Goal: Information Seeking & Learning: Learn about a topic

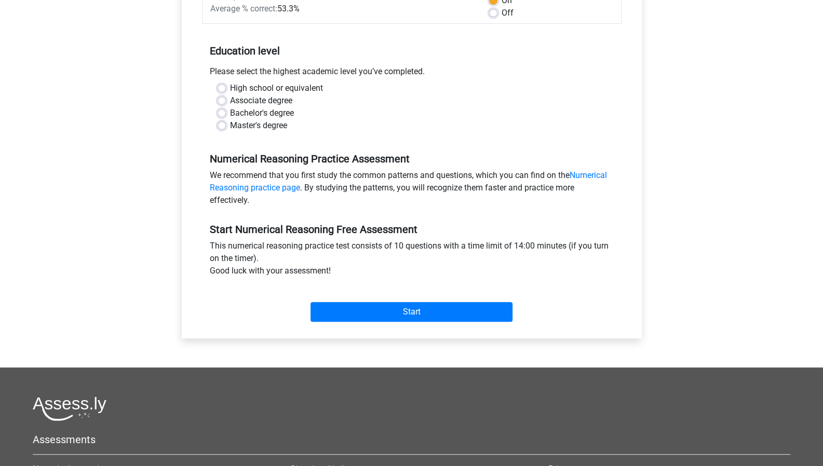
scroll to position [200, 0]
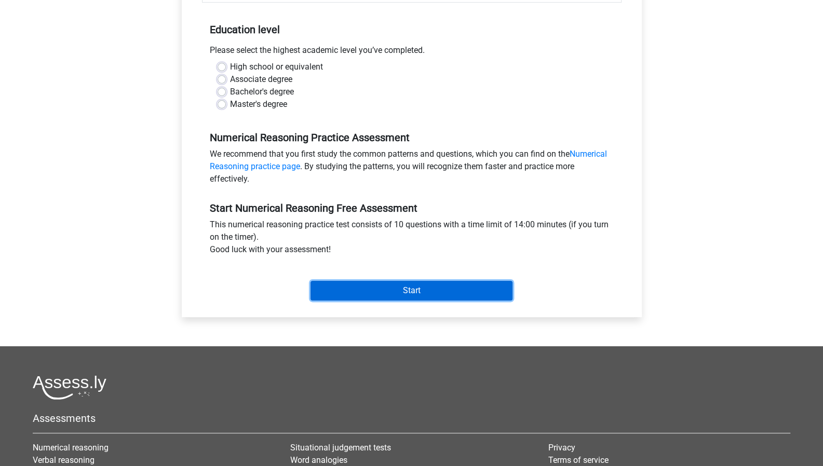
click at [393, 295] on input "Start" at bounding box center [412, 291] width 202 height 20
click at [291, 94] on label "Bachelor's degree" at bounding box center [262, 92] width 64 height 12
click at [226, 94] on input "Bachelor's degree" at bounding box center [222, 91] width 8 height 10
radio input "true"
click at [425, 284] on input "Start" at bounding box center [412, 291] width 202 height 20
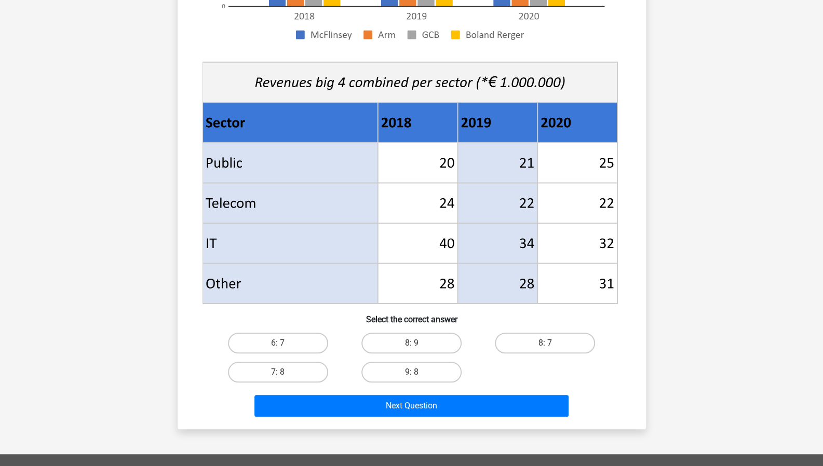
scroll to position [326, 0]
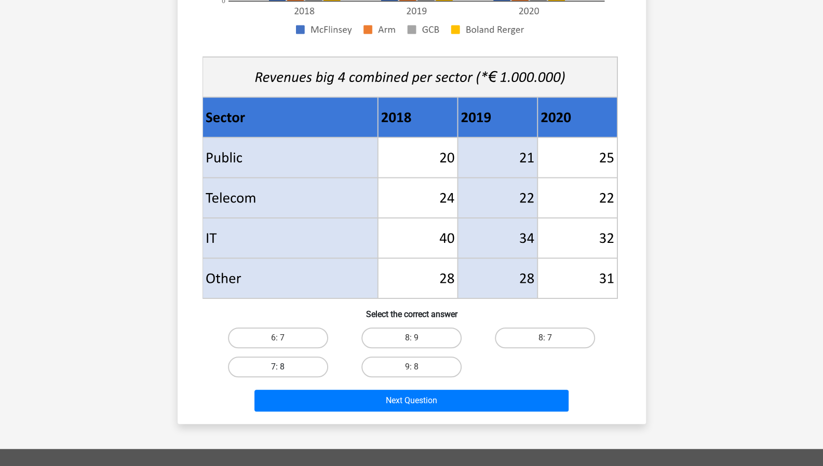
click at [297, 363] on label "7: 8" at bounding box center [278, 367] width 100 height 21
click at [285, 367] on input "7: 8" at bounding box center [281, 370] width 7 height 7
radio input "true"
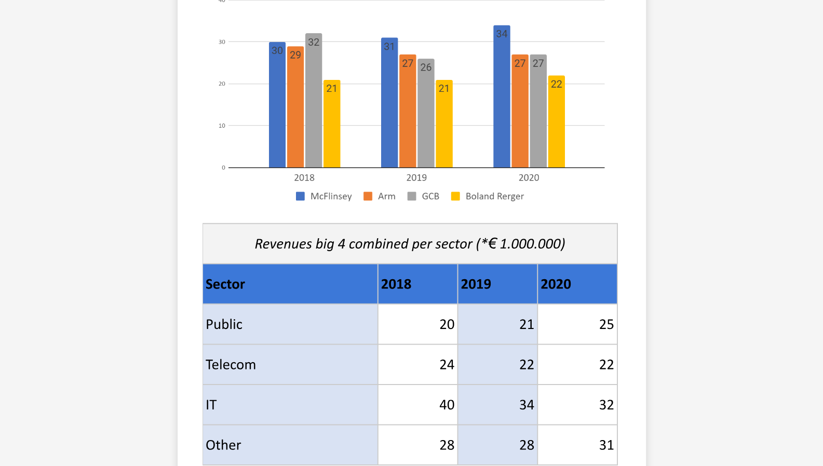
scroll to position [361, 0]
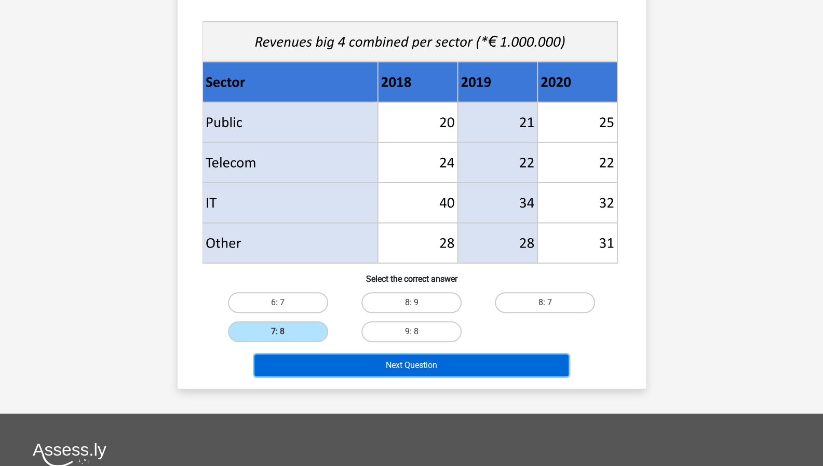
click at [450, 364] on button "Next Question" at bounding box center [411, 366] width 314 height 22
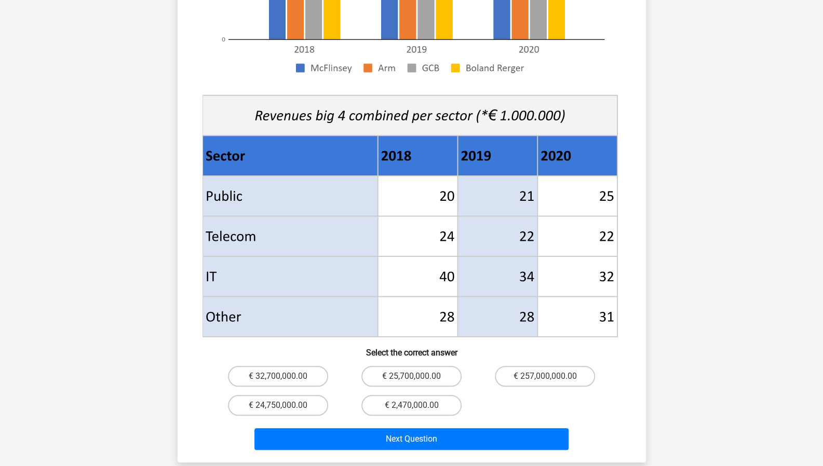
scroll to position [322, 0]
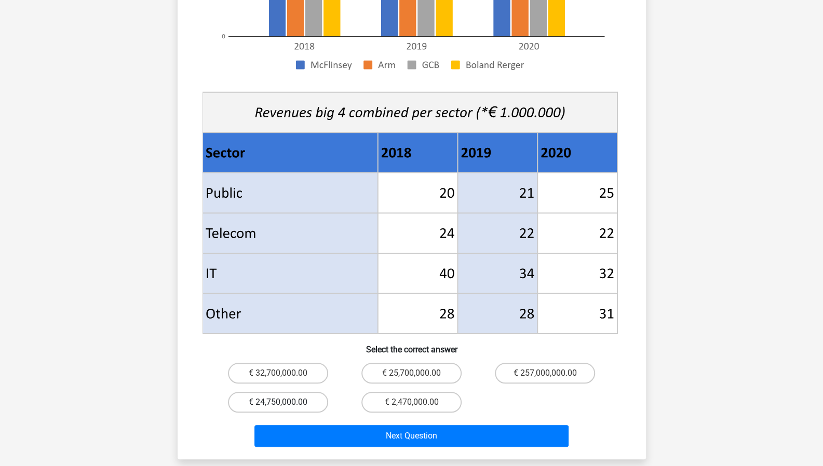
click at [306, 392] on label "€ 24,750,000.00" at bounding box center [278, 402] width 100 height 21
click at [285, 402] on input "€ 24,750,000.00" at bounding box center [281, 405] width 7 height 7
radio input "true"
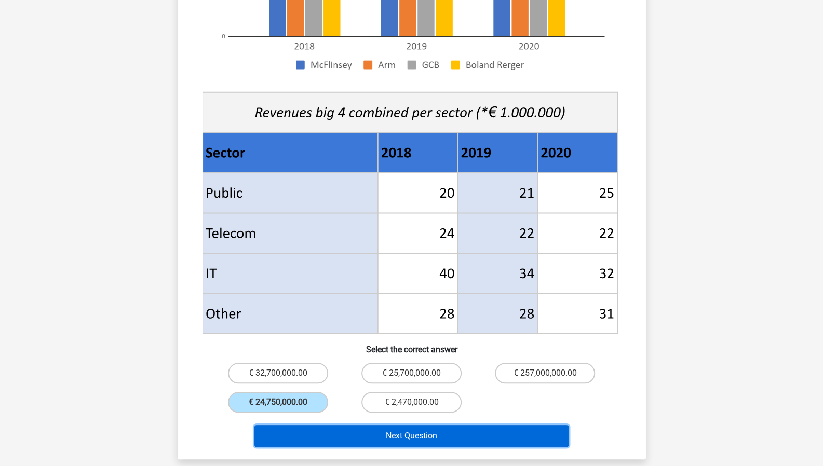
click at [426, 425] on button "Next Question" at bounding box center [411, 436] width 314 height 22
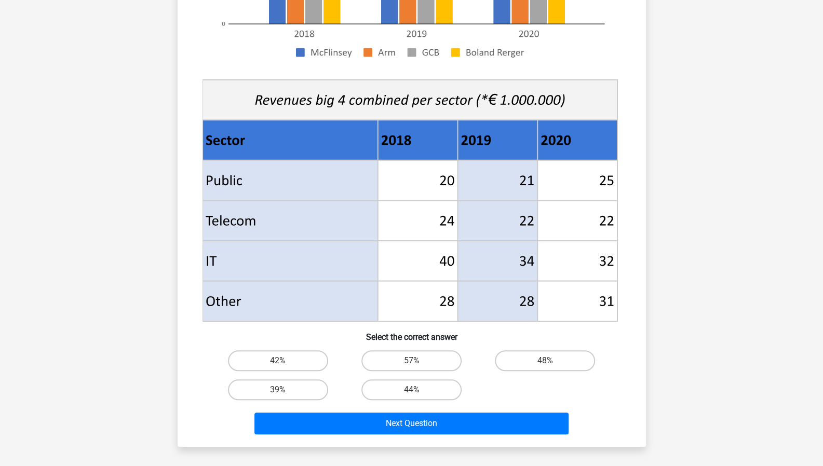
scroll to position [304, 0]
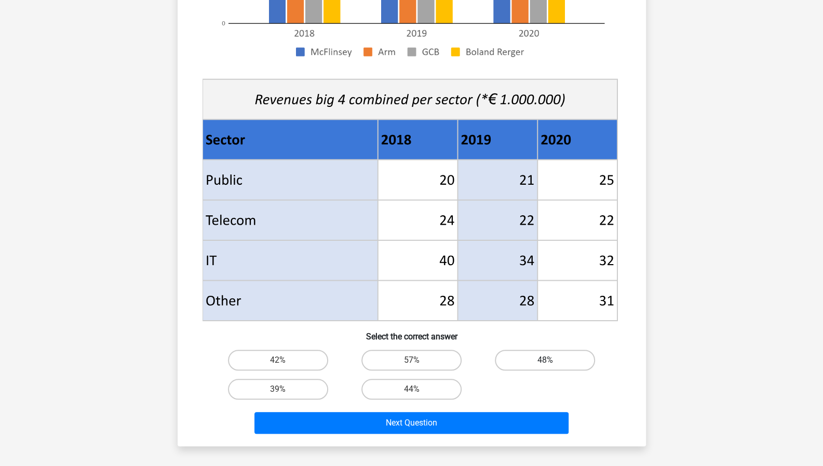
click at [551, 358] on label "48%" at bounding box center [545, 360] width 100 height 21
click at [551, 360] on input "48%" at bounding box center [548, 363] width 7 height 7
radio input "true"
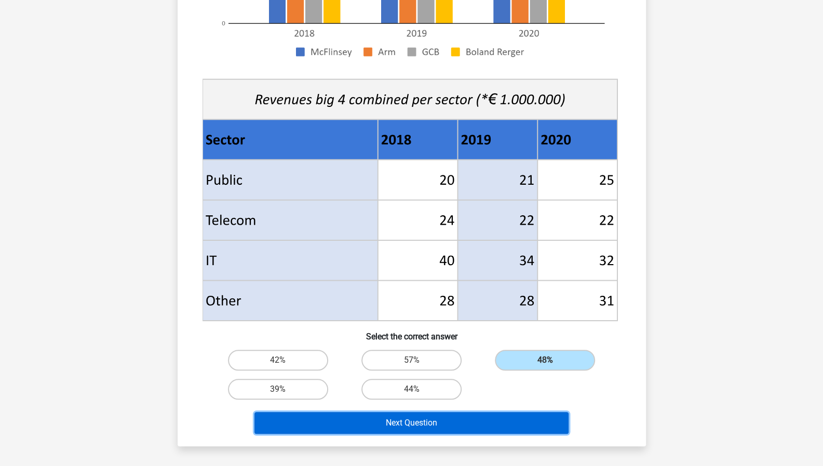
click at [514, 433] on button "Next Question" at bounding box center [411, 423] width 314 height 22
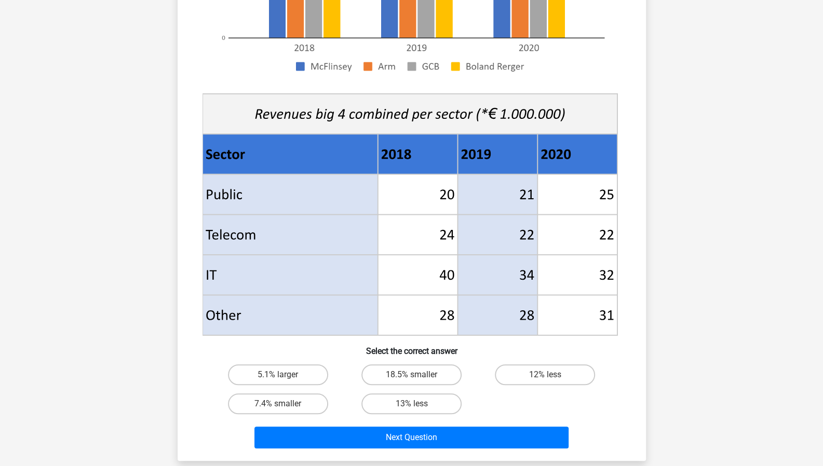
scroll to position [291, 0]
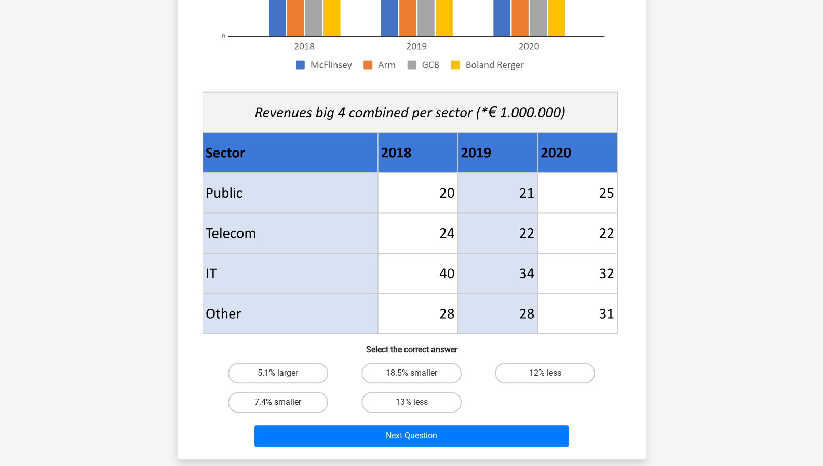
click at [271, 402] on label "7.4% smaller" at bounding box center [278, 402] width 100 height 21
click at [278, 402] on input "7.4% smaller" at bounding box center [281, 405] width 7 height 7
radio input "true"
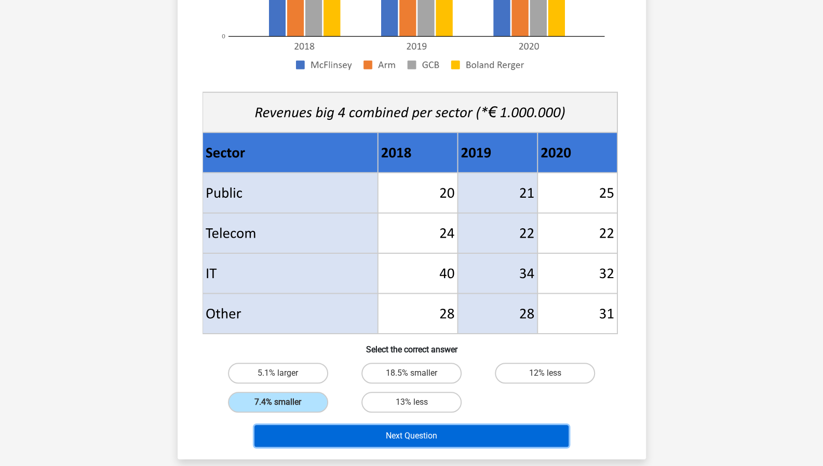
click at [432, 440] on button "Next Question" at bounding box center [411, 436] width 314 height 22
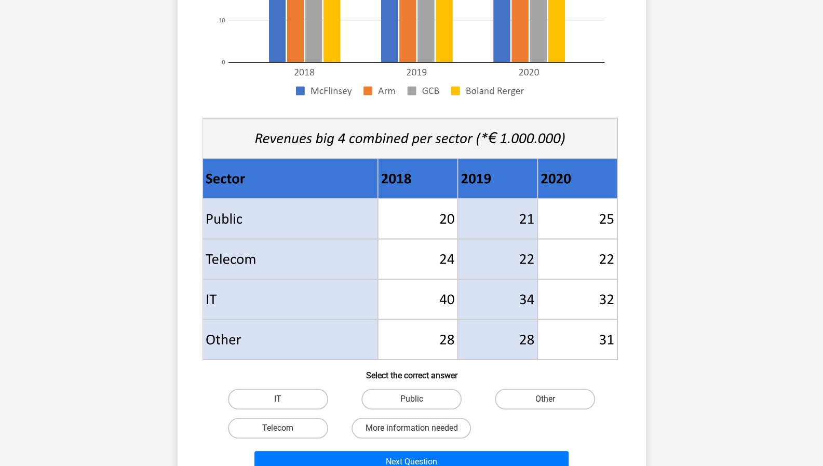
scroll to position [266, 0]
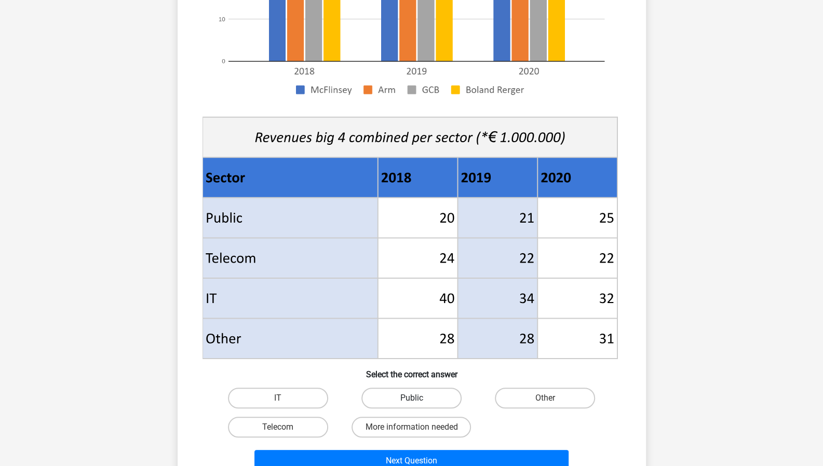
click at [447, 395] on label "Public" at bounding box center [411, 398] width 100 height 21
click at [418, 398] on input "Public" at bounding box center [414, 401] width 7 height 7
radio input "true"
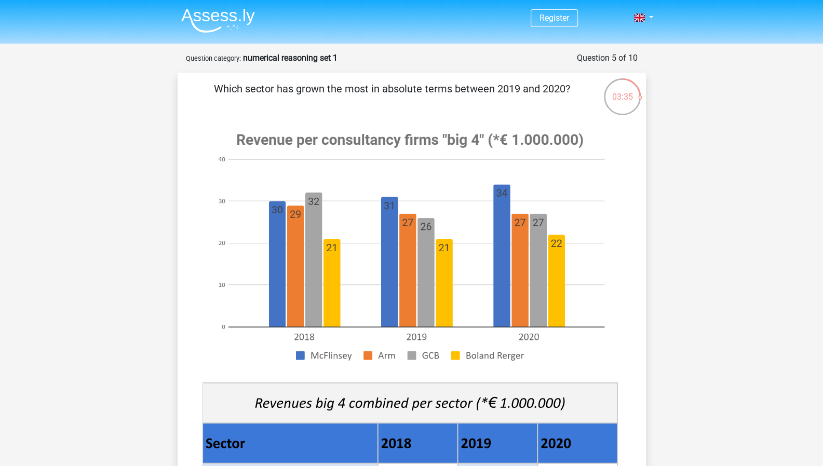
scroll to position [325, 0]
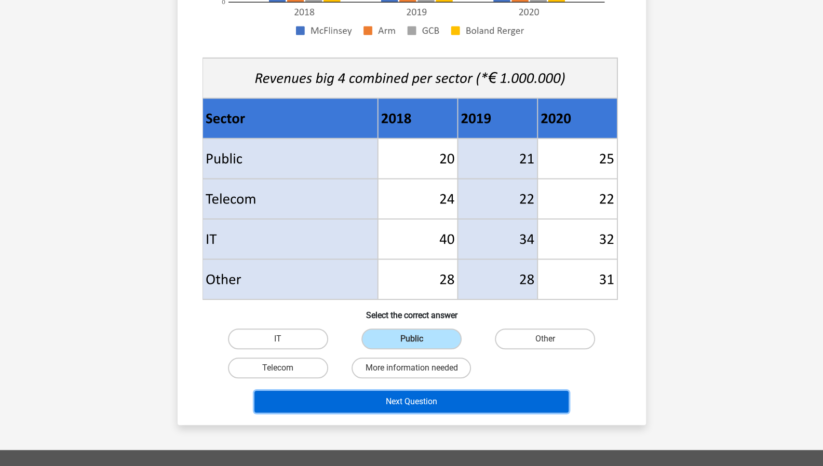
click at [478, 399] on button "Next Question" at bounding box center [411, 402] width 314 height 22
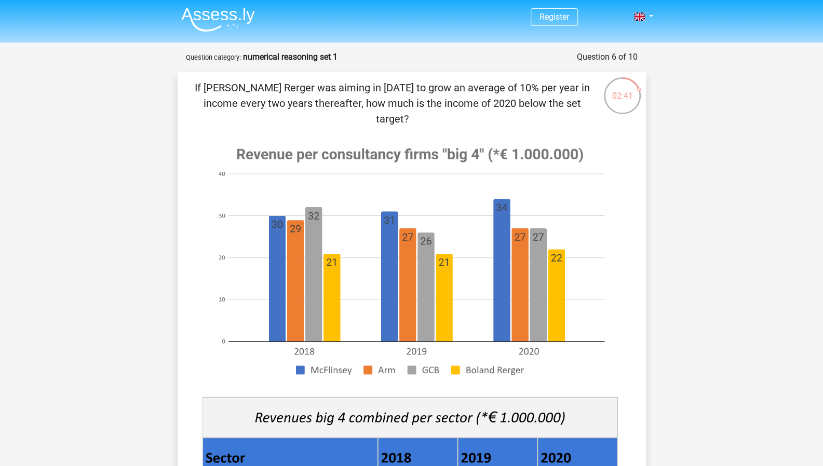
scroll to position [2, 0]
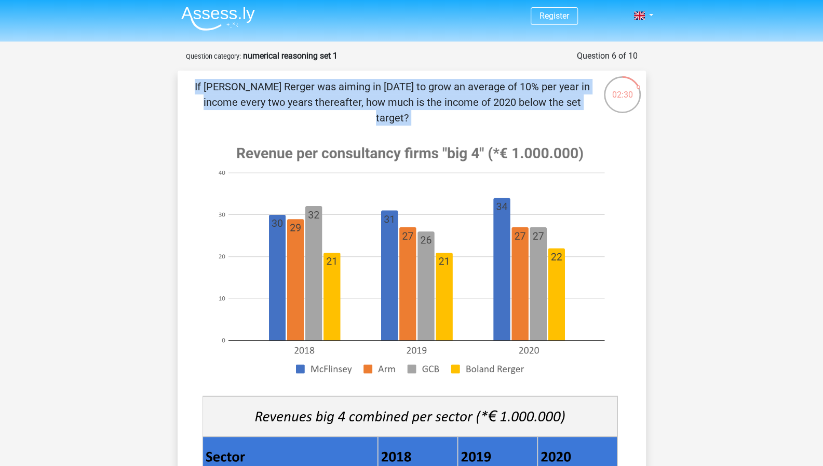
drag, startPoint x: 823, startPoint y: 58, endPoint x: 830, endPoint y: 113, distance: 56.0
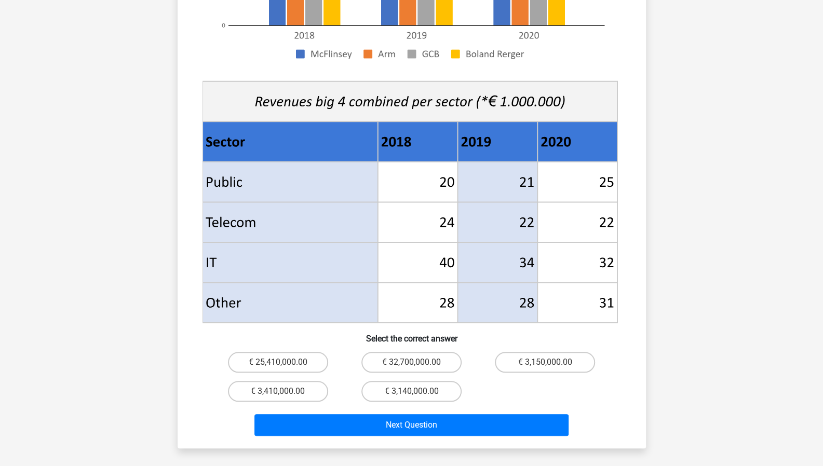
scroll to position [318, 0]
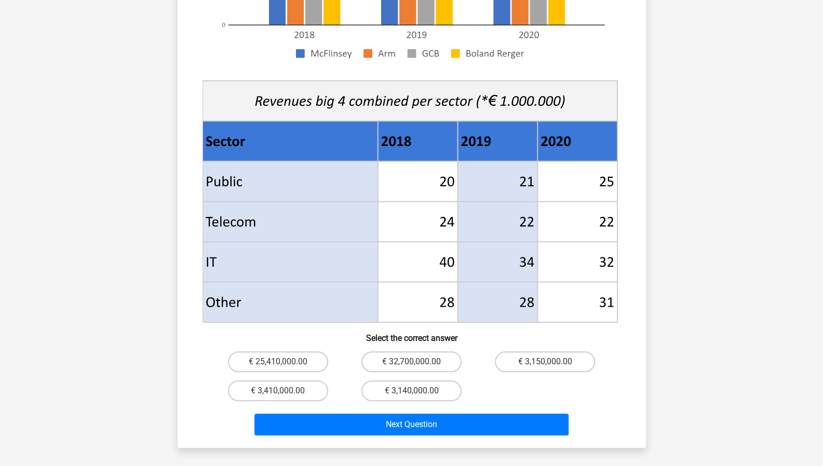
click at [279, 391] on input "€ 3,410,000.00" at bounding box center [281, 394] width 7 height 7
radio input "true"
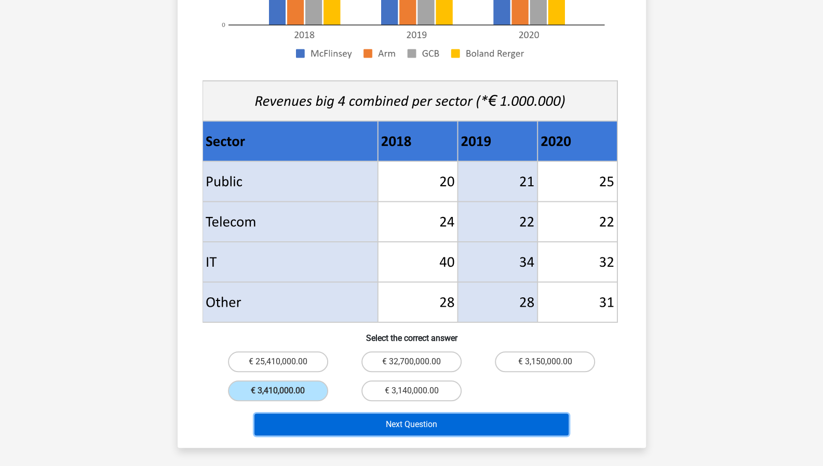
click at [408, 419] on button "Next Question" at bounding box center [411, 425] width 314 height 22
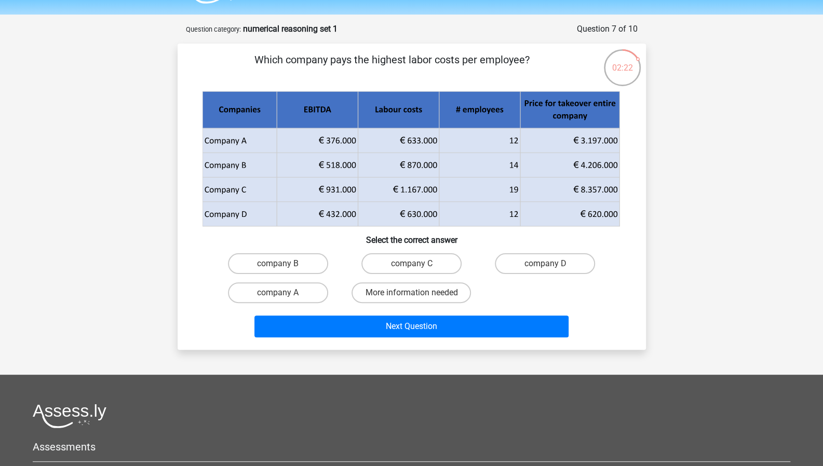
scroll to position [0, 0]
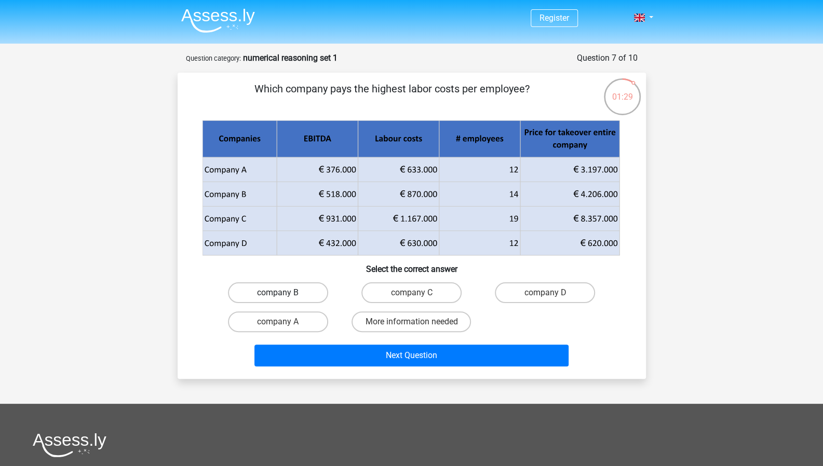
click at [294, 290] on label "company B" at bounding box center [278, 293] width 100 height 21
click at [285, 293] on input "company B" at bounding box center [281, 296] width 7 height 7
radio input "true"
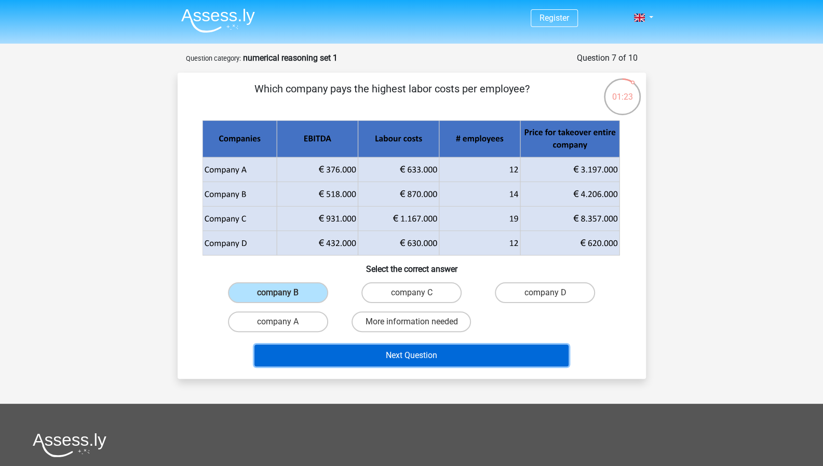
click at [475, 359] on button "Next Question" at bounding box center [411, 356] width 314 height 22
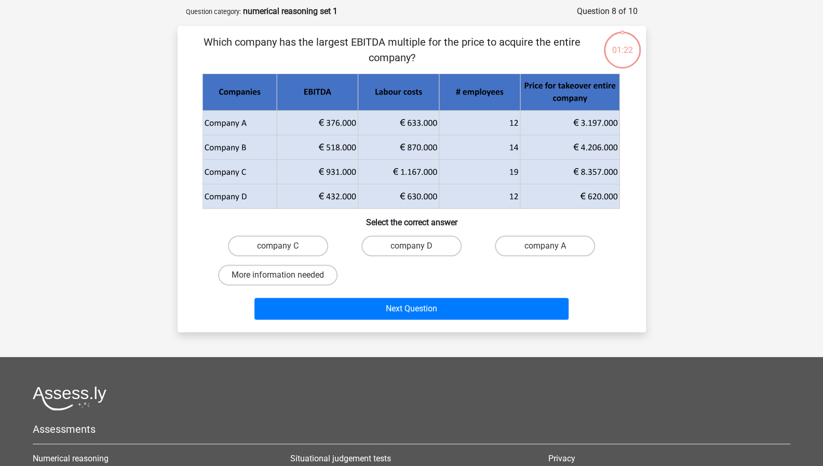
scroll to position [52, 0]
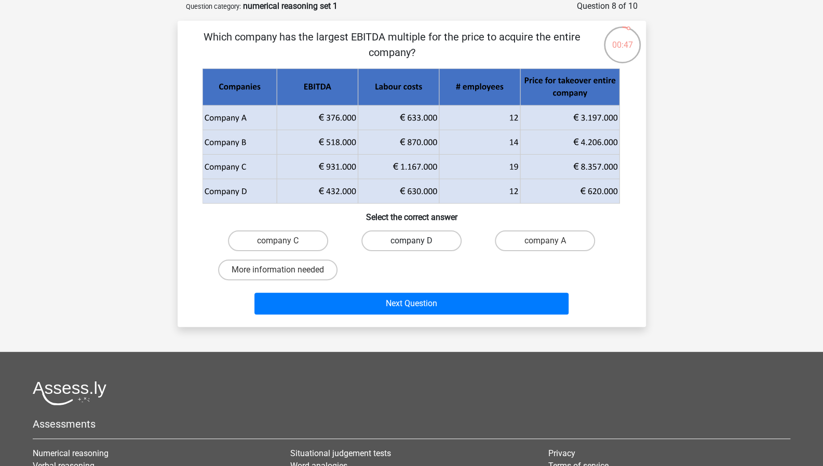
click at [427, 235] on label "company D" at bounding box center [411, 241] width 100 height 21
click at [418, 241] on input "company D" at bounding box center [414, 244] width 7 height 7
radio input "true"
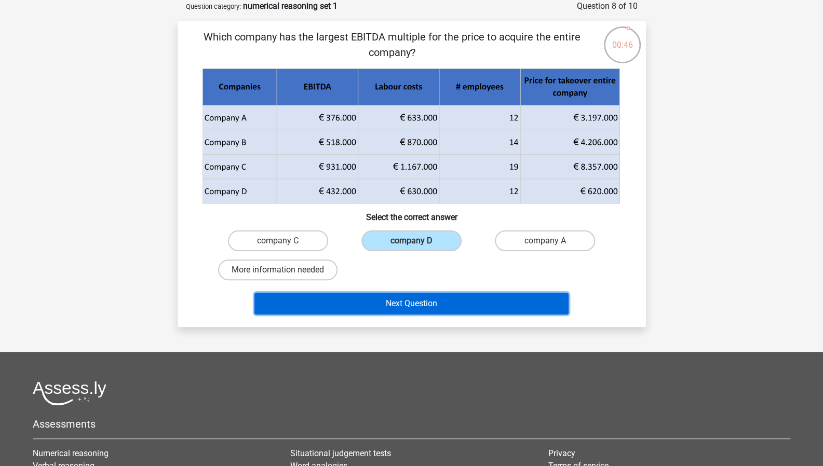
click at [458, 302] on button "Next Question" at bounding box center [411, 304] width 314 height 22
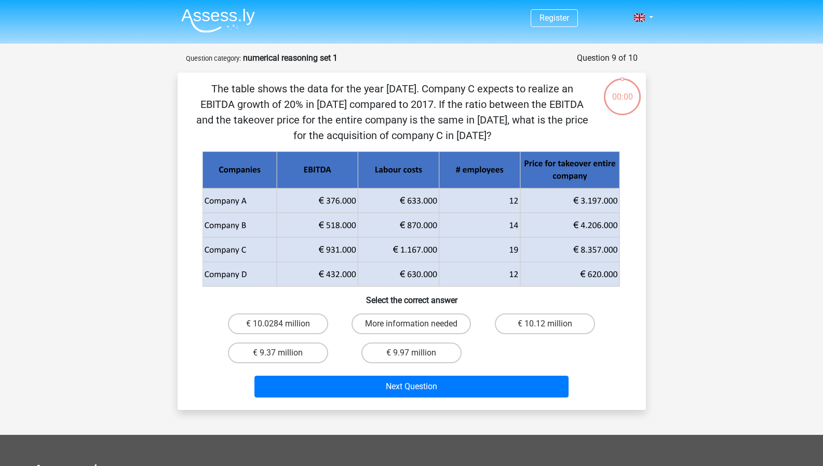
scroll to position [52, 0]
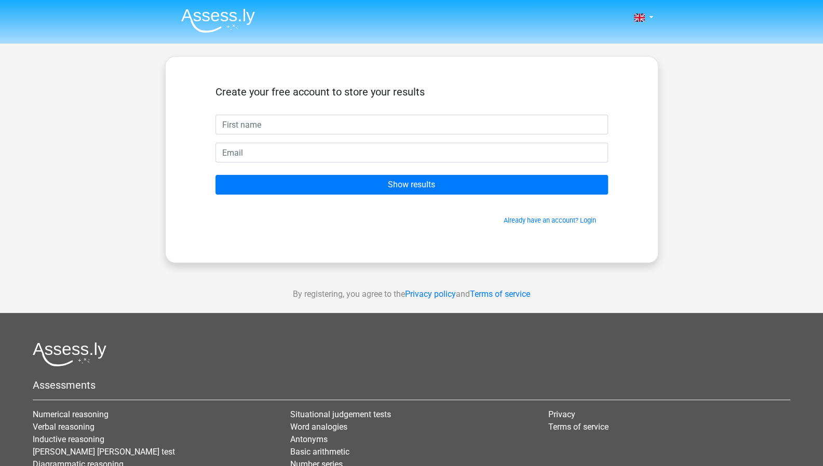
click at [344, 116] on input "text" at bounding box center [412, 125] width 393 height 20
type input "[PERSON_NAME]"
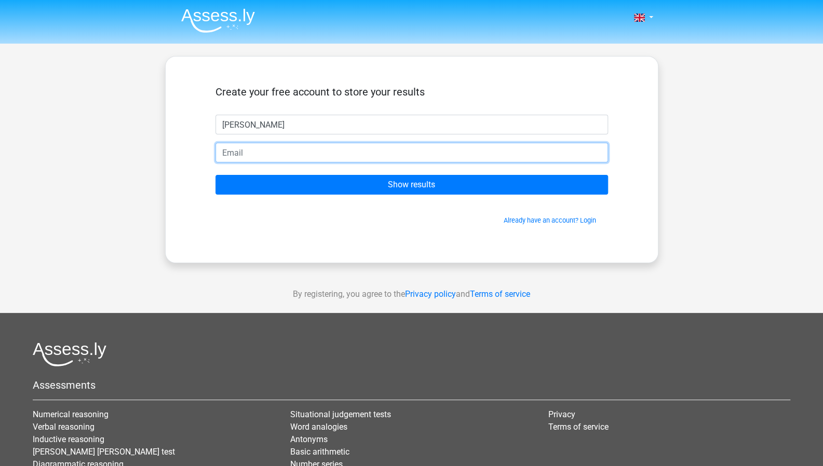
click at [301, 150] on input "email" at bounding box center [412, 153] width 393 height 20
type input "mandeep@infineocapital.com"
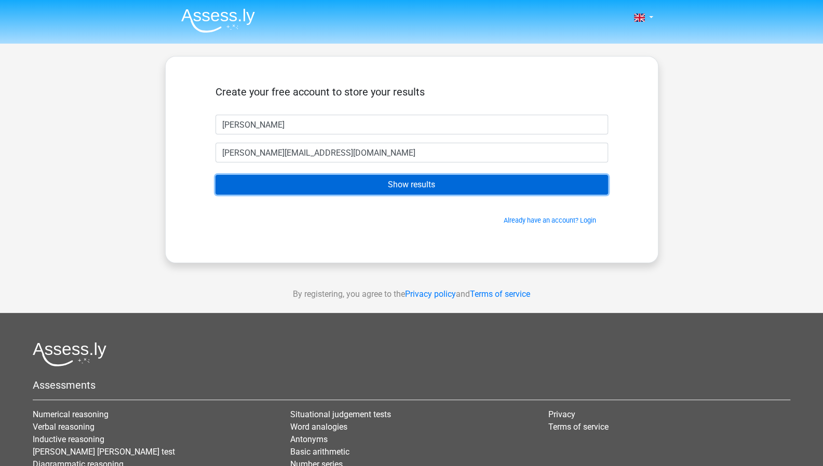
click at [371, 190] on input "Show results" at bounding box center [412, 185] width 393 height 20
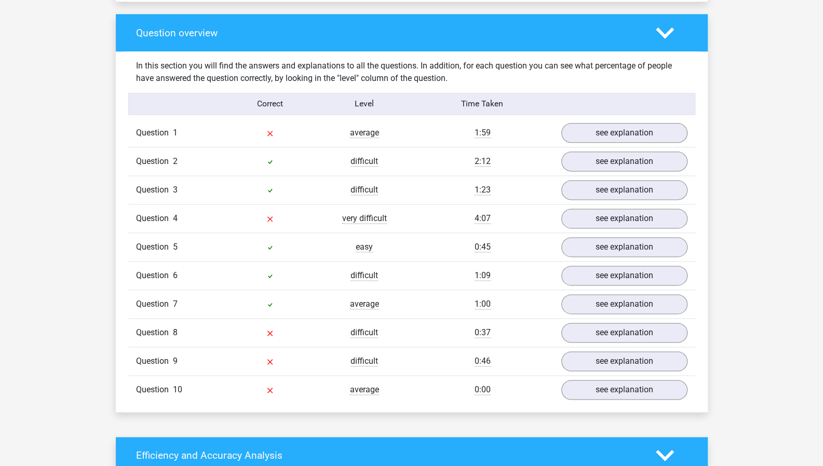
scroll to position [759, 0]
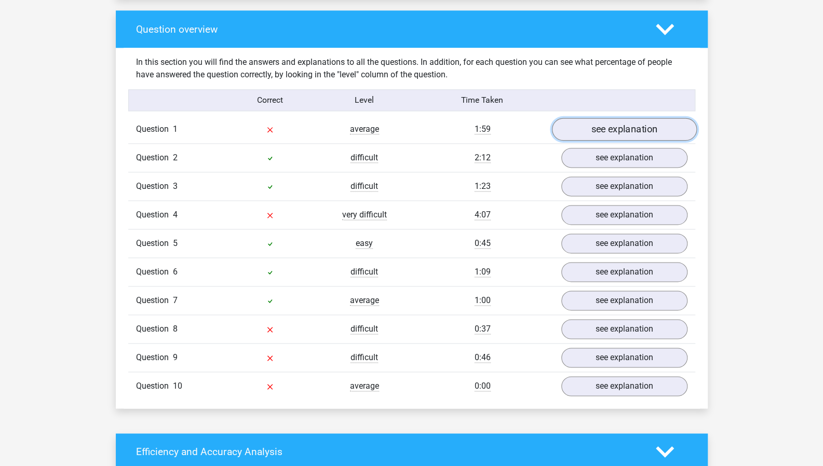
click at [672, 125] on link "see explanation" at bounding box center [624, 129] width 145 height 23
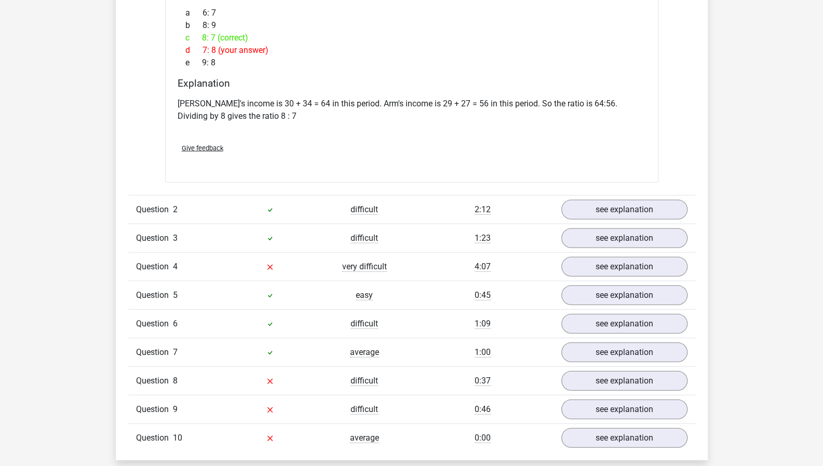
scroll to position [1524, 0]
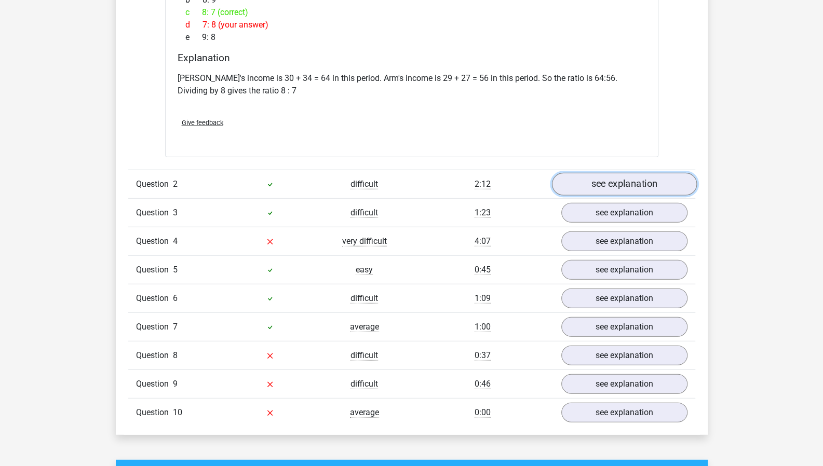
click at [667, 180] on link "see explanation" at bounding box center [624, 184] width 145 height 23
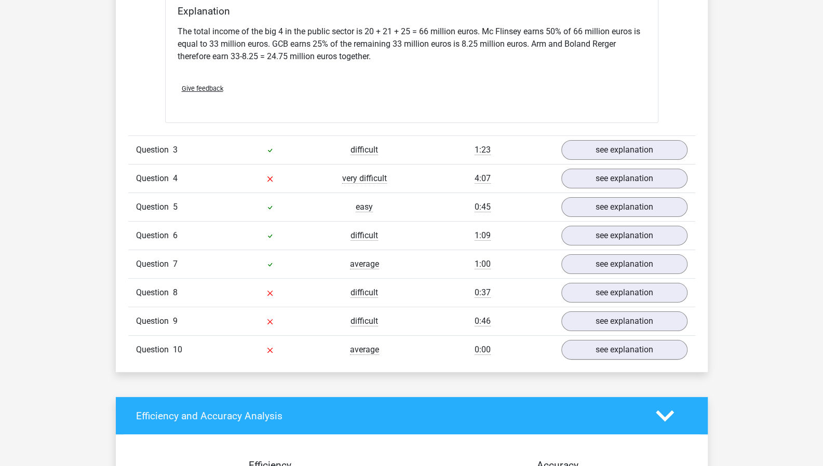
scroll to position [2420, 0]
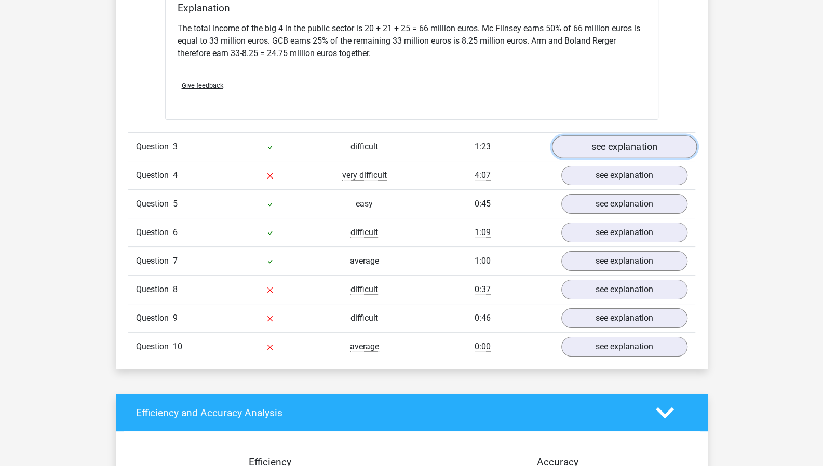
click at [648, 136] on link "see explanation" at bounding box center [624, 147] width 145 height 23
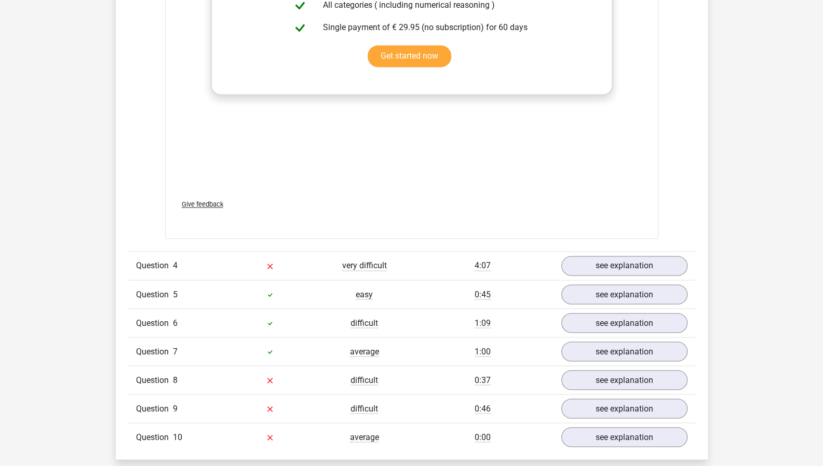
scroll to position [3451, 0]
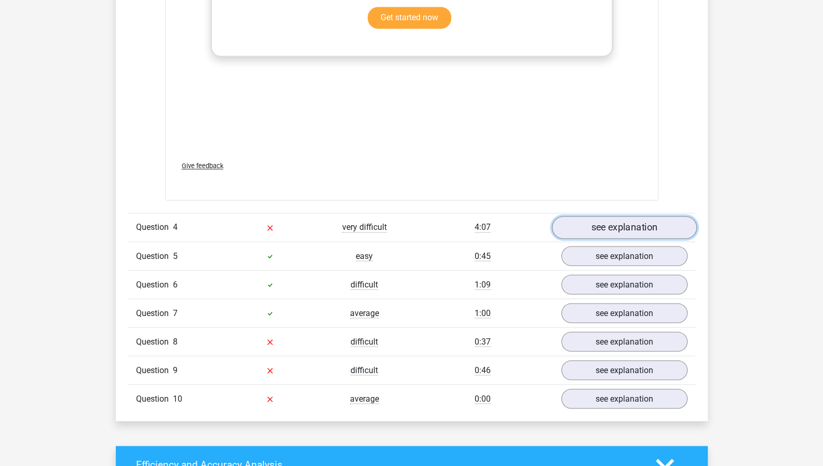
click at [651, 216] on link "see explanation" at bounding box center [624, 227] width 145 height 23
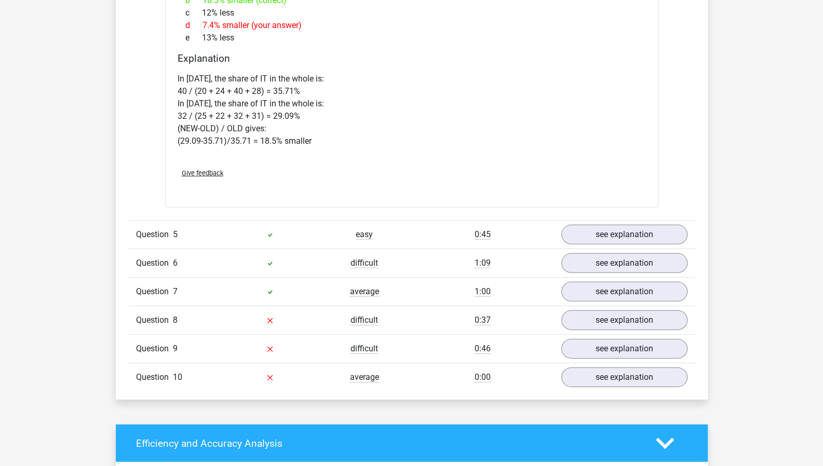
scroll to position [4340, 0]
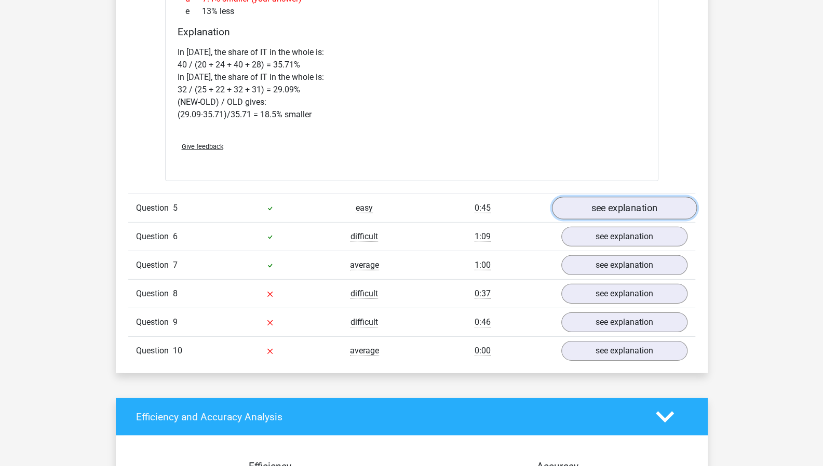
click at [662, 197] on link "see explanation" at bounding box center [624, 208] width 145 height 23
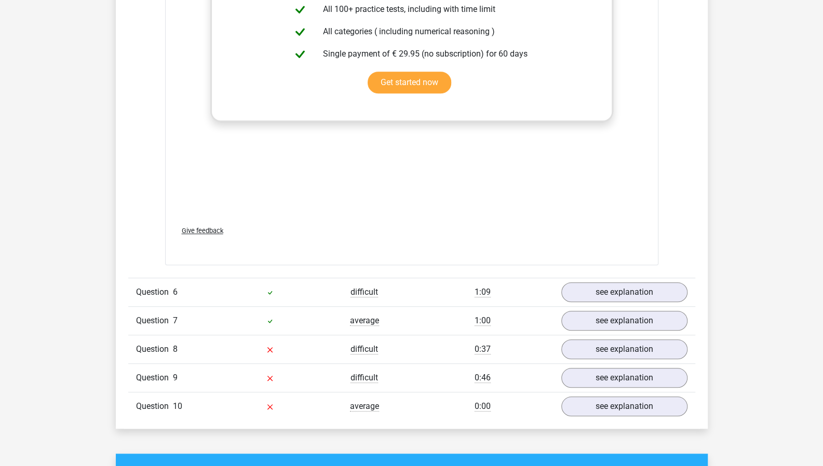
scroll to position [5360, 0]
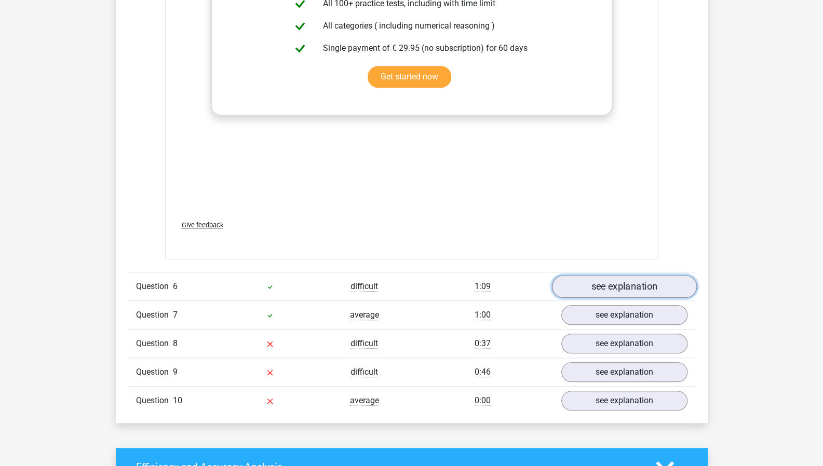
click at [668, 279] on link "see explanation" at bounding box center [624, 286] width 145 height 23
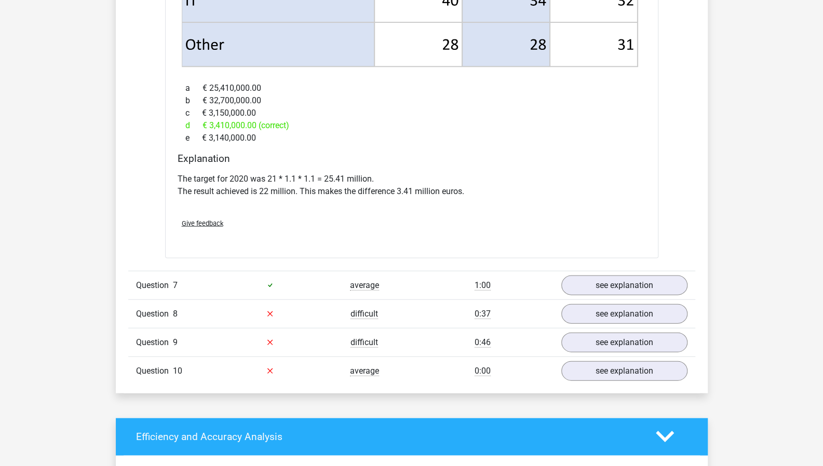
scroll to position [6224, 0]
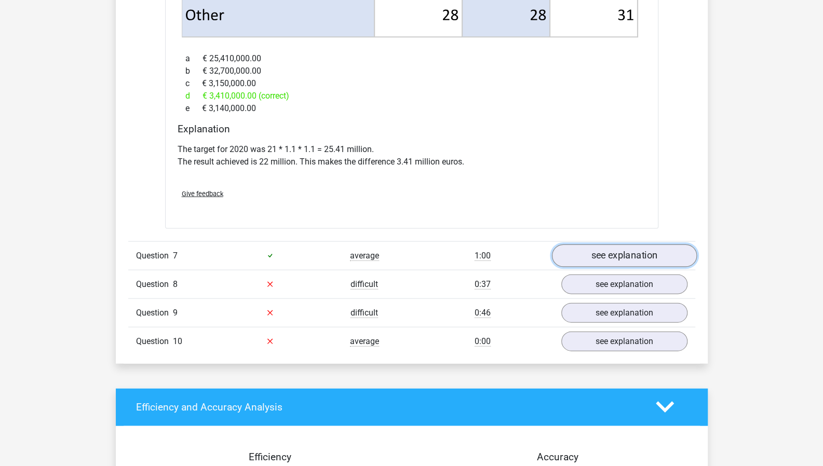
click at [659, 245] on link "see explanation" at bounding box center [624, 256] width 145 height 23
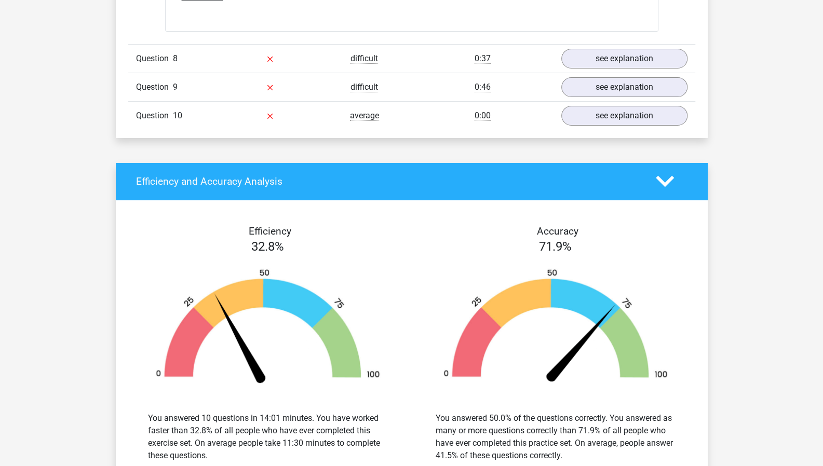
scroll to position [6932, 0]
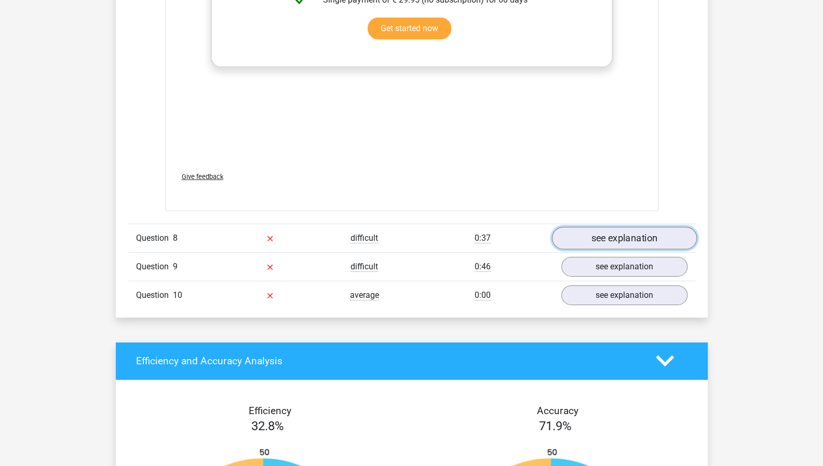
click at [639, 227] on link "see explanation" at bounding box center [624, 238] width 145 height 23
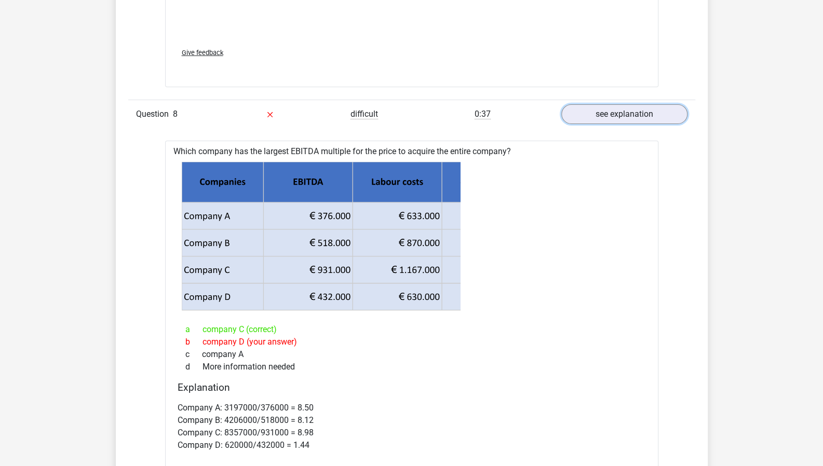
scroll to position [7063, 0]
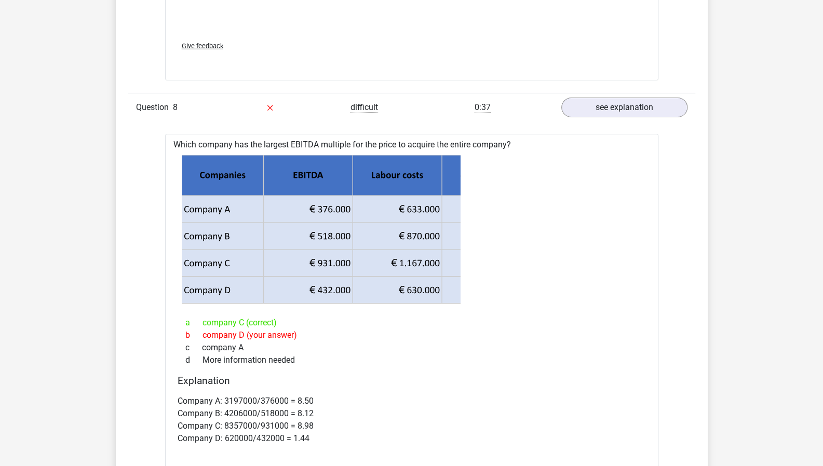
click at [438, 220] on icon at bounding box center [410, 230] width 453 height 130
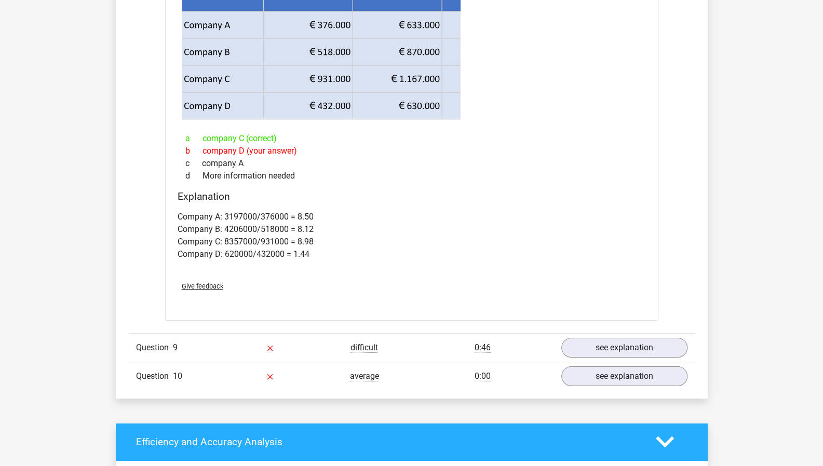
scroll to position [7288, 0]
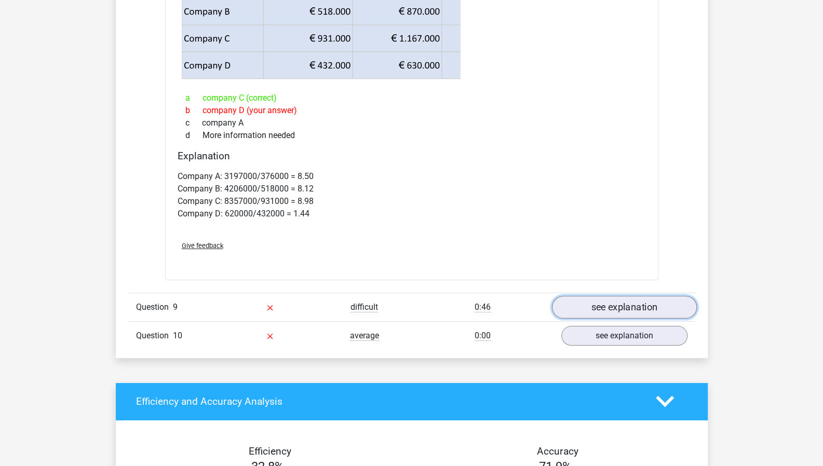
click at [626, 296] on link "see explanation" at bounding box center [624, 307] width 145 height 23
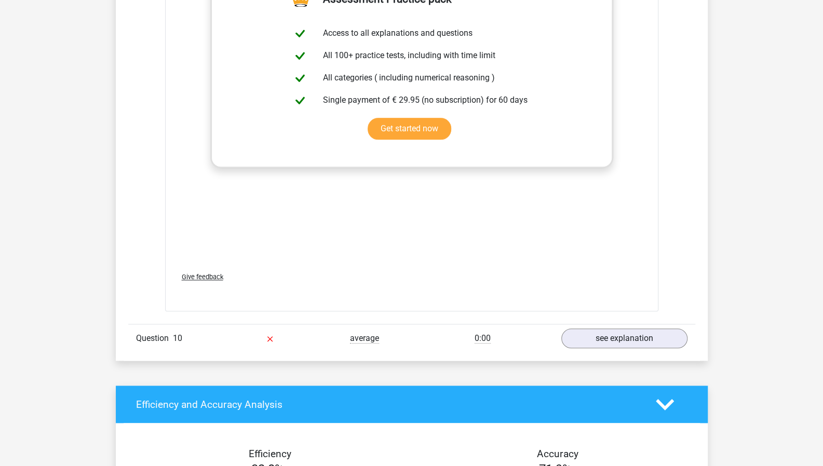
scroll to position [7987, 0]
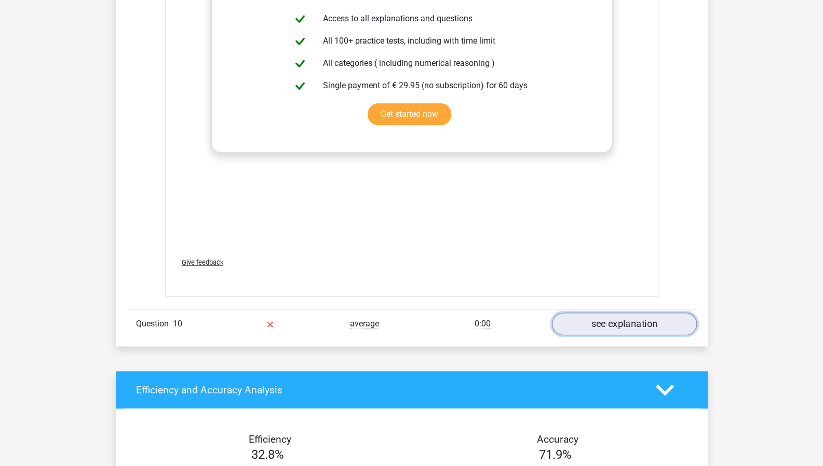
click at [617, 313] on link "see explanation" at bounding box center [624, 324] width 145 height 23
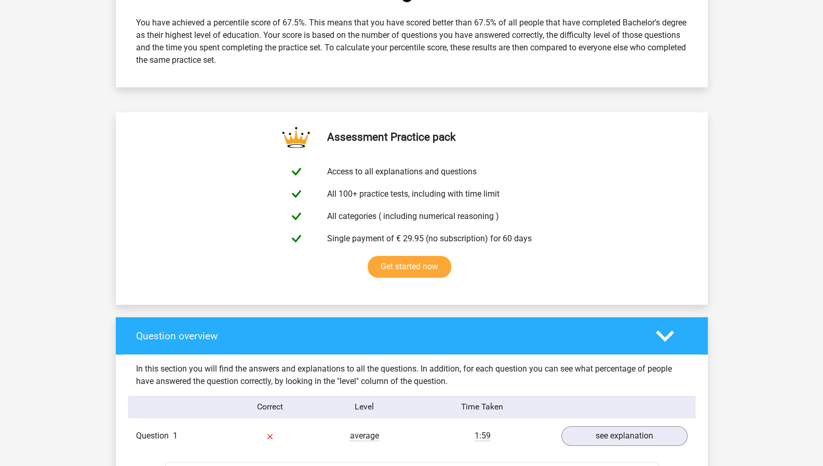
scroll to position [0, 0]
